Goal: Navigation & Orientation: Find specific page/section

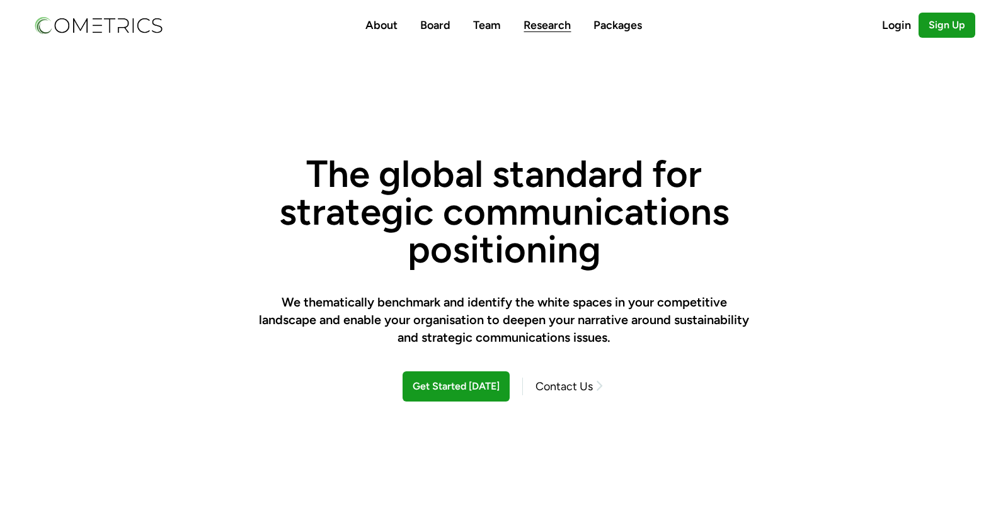
click at [539, 30] on link "Research" at bounding box center [546, 25] width 47 height 14
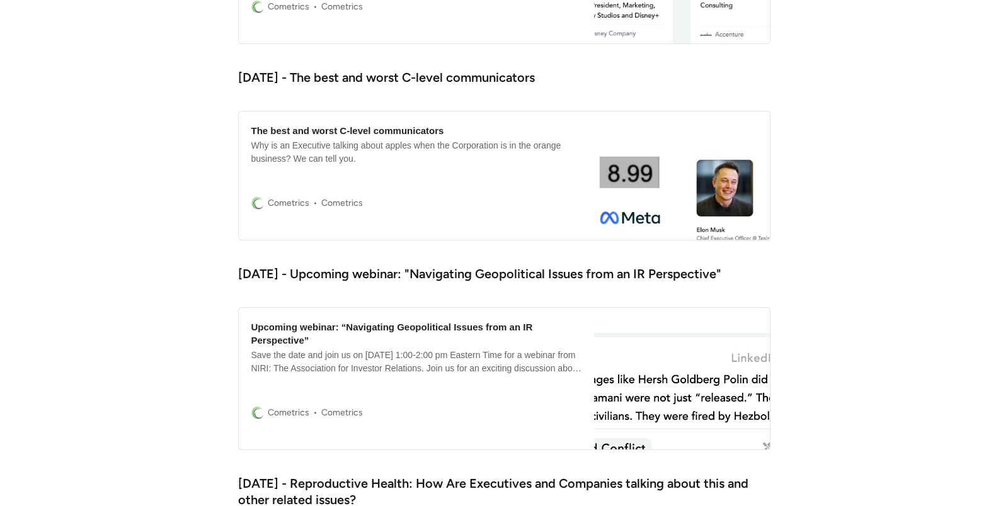
scroll to position [1558, 0]
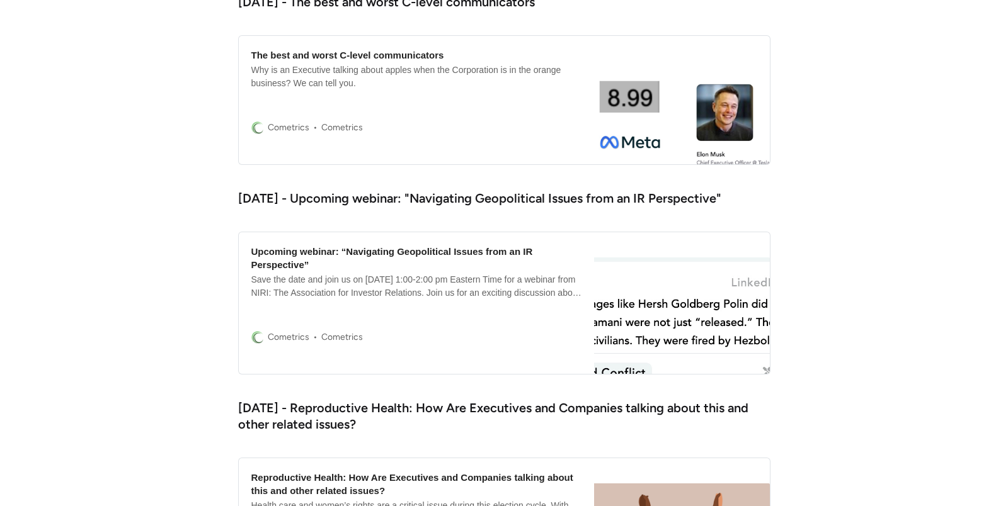
click at [353, 52] on div "The best and worst C-level communicators" at bounding box center [347, 54] width 193 height 13
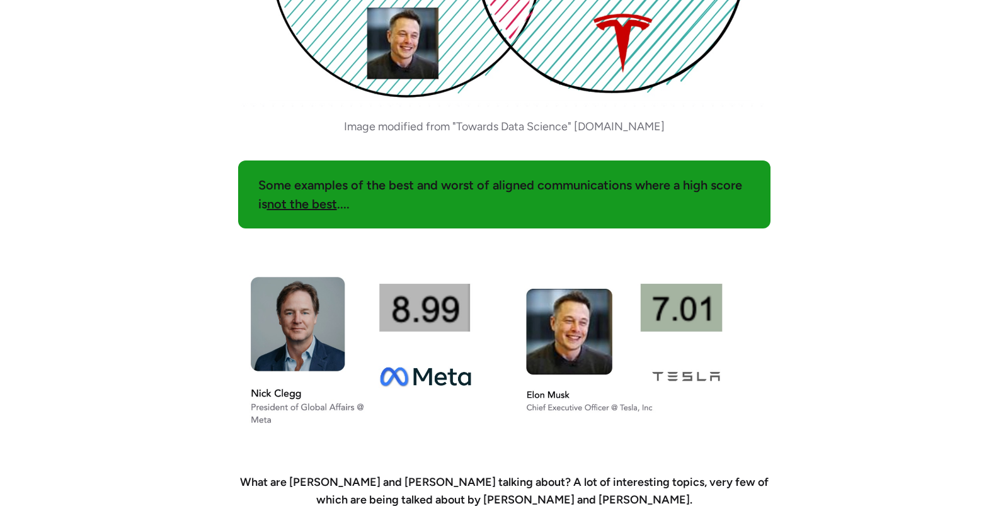
scroll to position [977, 0]
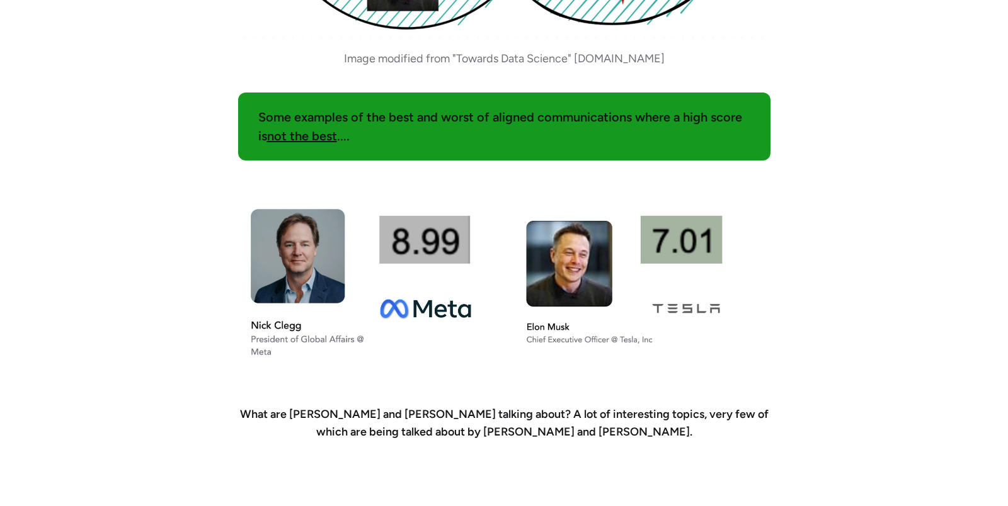
click at [467, 224] on img at bounding box center [504, 283] width 532 height 195
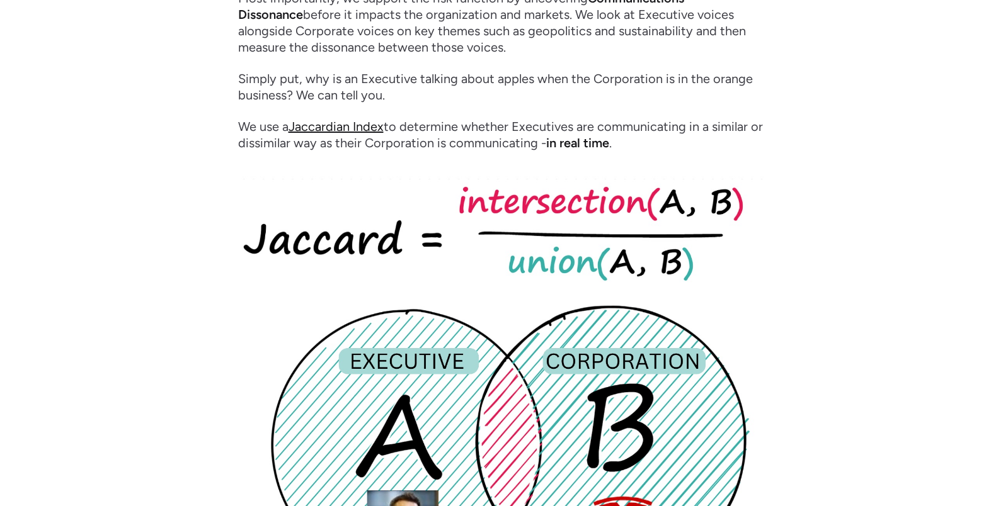
scroll to position [0, 0]
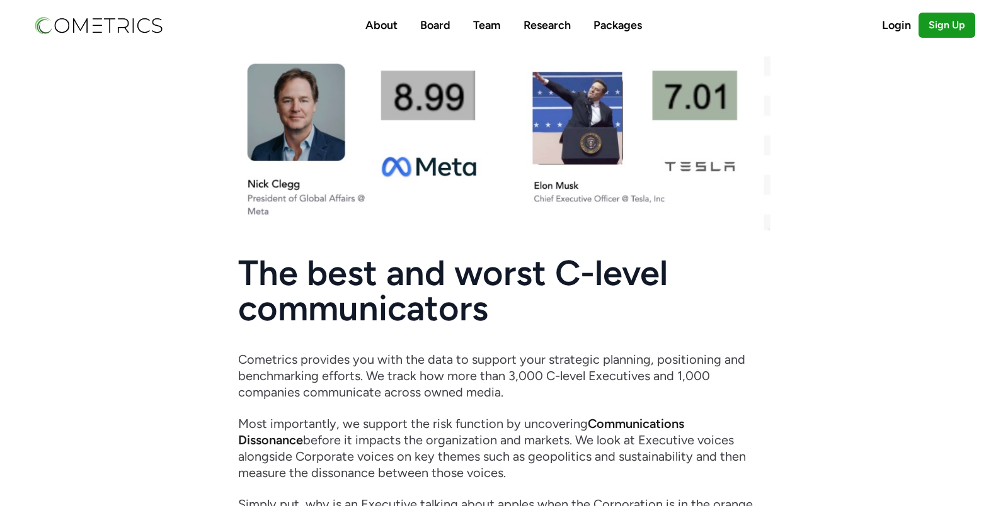
click at [115, 28] on img at bounding box center [98, 24] width 131 height 21
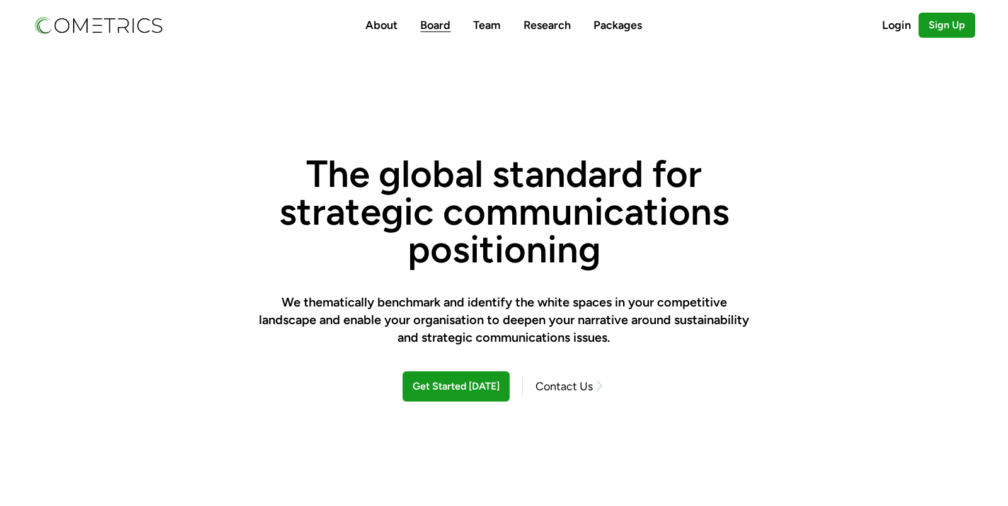
click at [438, 28] on link "Board" at bounding box center [435, 25] width 30 height 14
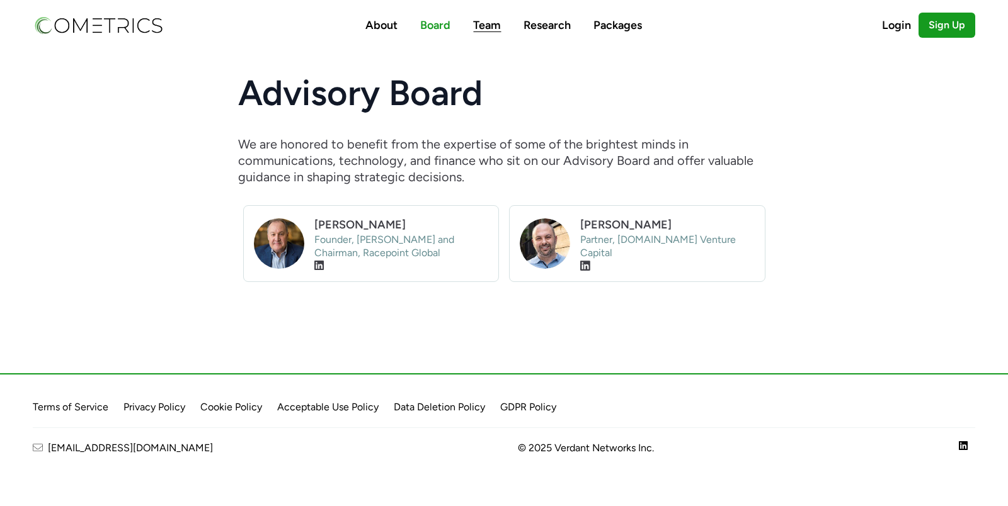
click at [495, 28] on link "Team" at bounding box center [487, 25] width 28 height 14
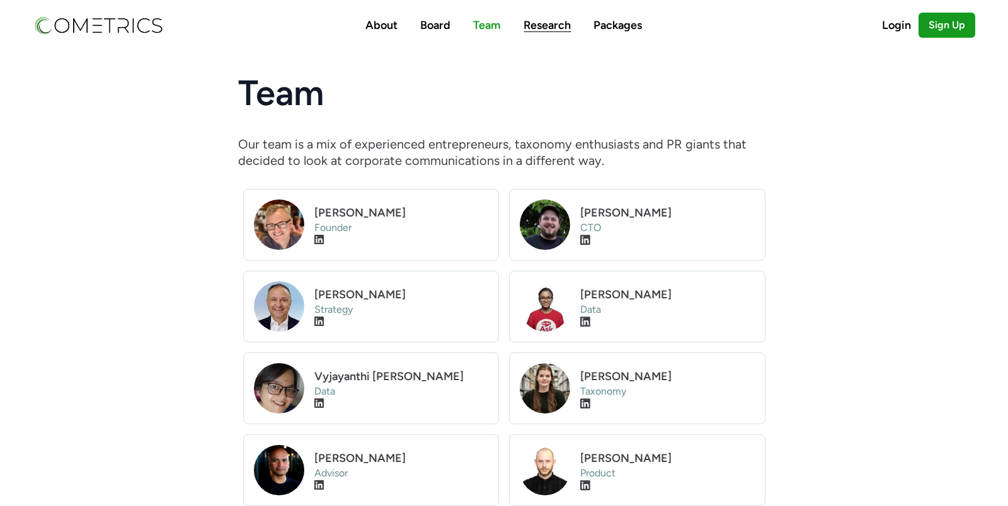
click at [552, 18] on link "Research" at bounding box center [546, 25] width 47 height 14
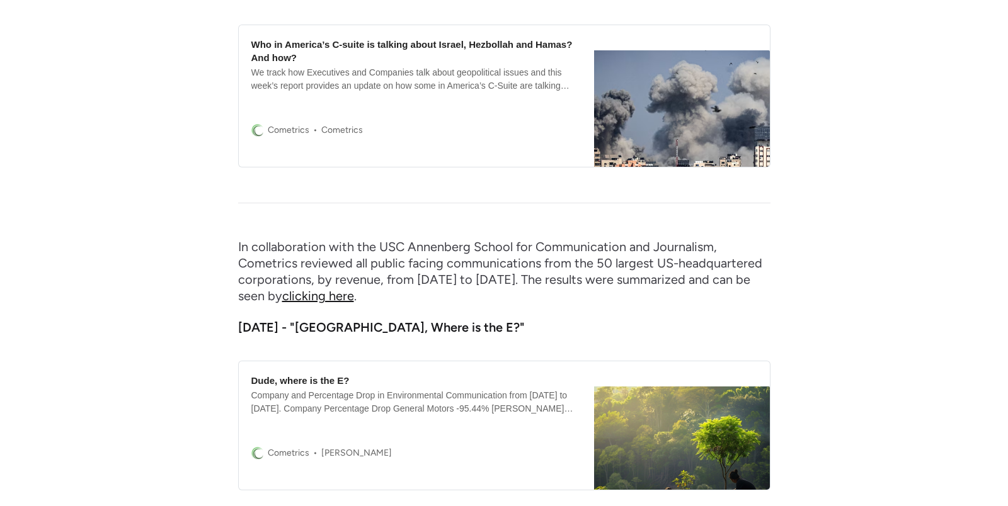
scroll to position [2318, 0]
